Goal: Transaction & Acquisition: Purchase product/service

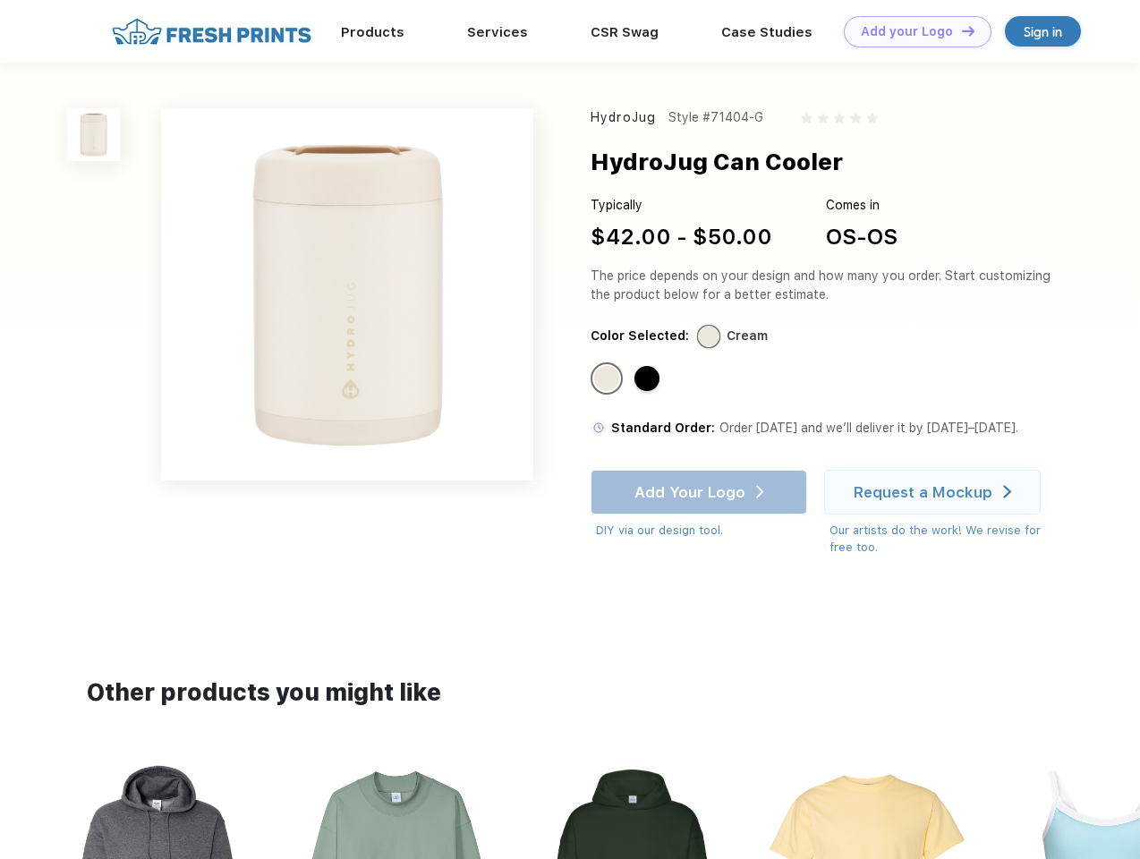
click at [911, 31] on link "Add your Logo Design Tool" at bounding box center [918, 31] width 148 height 31
click at [0, 0] on div "Design Tool" at bounding box center [0, 0] width 0 height 0
click at [961, 30] on link "Add your Logo Design Tool" at bounding box center [918, 31] width 148 height 31
click at [94, 134] on img at bounding box center [93, 134] width 53 height 53
click at [609, 380] on div "Standard Color" at bounding box center [606, 378] width 25 height 25
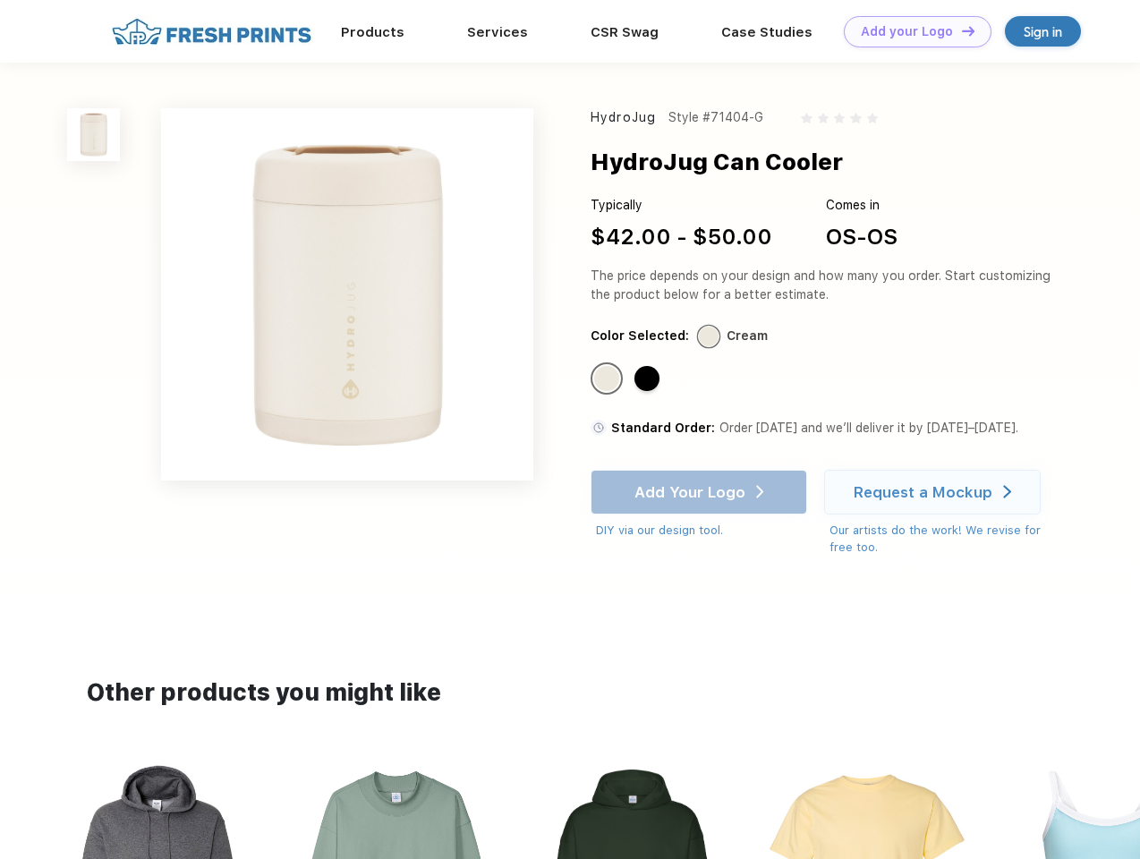
click at [649, 380] on div "Standard Color" at bounding box center [647, 378] width 25 height 25
click at [701, 492] on div "Add Your Logo DIY via our design tool. Ah shoot! This product isn't up in our d…" at bounding box center [699, 505] width 217 height 70
click at [935, 492] on div "Request a Mockup" at bounding box center [923, 492] width 139 height 18
